Goal: Check status: Check status

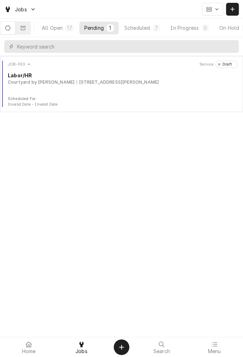
click at [143, 33] on button "Scheduled 7" at bounding box center [142, 28] width 45 height 13
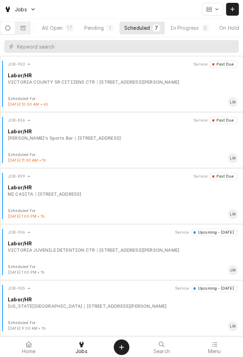
click at [122, 83] on div "603 E. MURRAY, VICTORIA, TX 77901" at bounding box center [138, 82] width 82 height 6
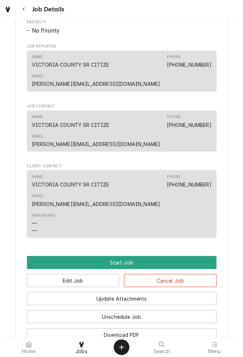
scroll to position [375, 0]
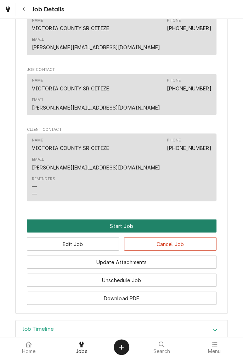
click at [124, 219] on button "Start Job" at bounding box center [122, 225] width 190 height 13
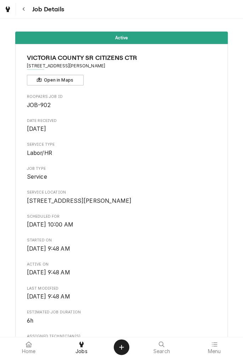
click at [27, 14] on button "Navigate back" at bounding box center [23, 9] width 13 height 13
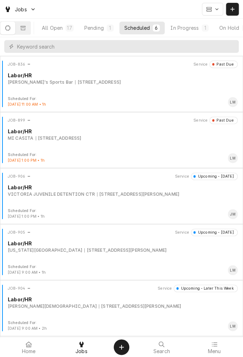
click at [53, 195] on div "VICTORIA JUVENILE DETENTION CTR" at bounding box center [51, 194] width 87 height 6
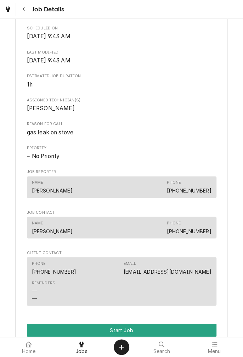
scroll to position [233, 0]
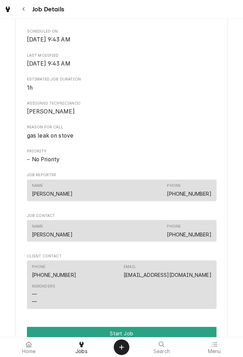
click at [26, 13] on button "Navigate back" at bounding box center [23, 9] width 13 height 13
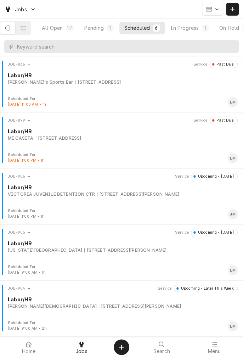
click at [84, 249] on div "[STREET_ADDRESS][PERSON_NAME]" at bounding box center [125, 250] width 82 height 6
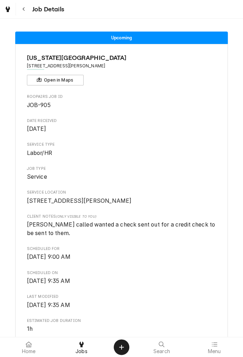
click at [27, 13] on button "Navigate back" at bounding box center [23, 9] width 13 height 13
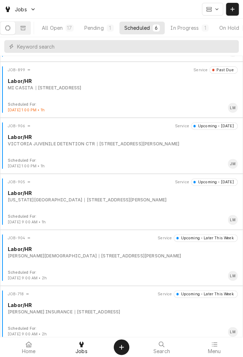
scroll to position [55, 0]
